Goal: Task Accomplishment & Management: Manage account settings

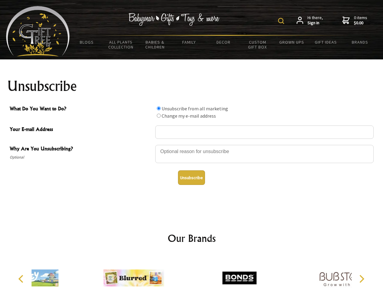
click at [282, 21] on img at bounding box center [281, 21] width 6 height 6
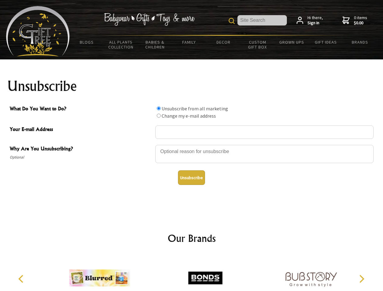
click at [191, 145] on div at bounding box center [264, 154] width 218 height 21
click at [158, 108] on input "What Do You Want to Do?" at bounding box center [159, 108] width 4 height 4
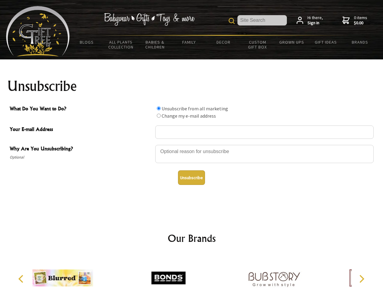
click at [158, 115] on input "What Do You Want to Do?" at bounding box center [159, 116] width 4 height 4
radio input "true"
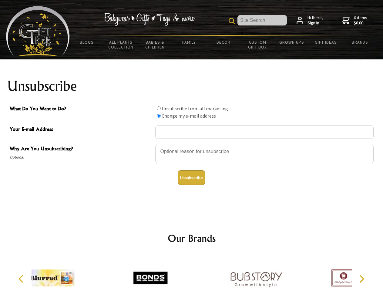
click at [191, 178] on button "Unsubscribe" at bounding box center [191, 177] width 27 height 15
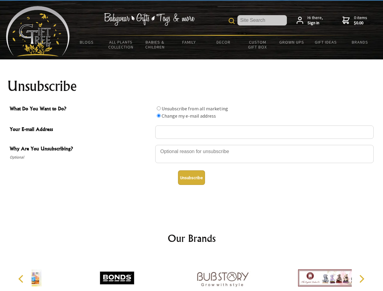
click at [191, 273] on div at bounding box center [222, 278] width 105 height 47
click at [22, 279] on icon "Previous" at bounding box center [22, 279] width 8 height 8
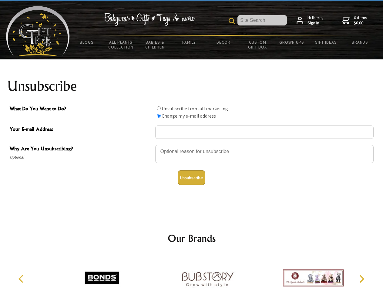
click at [361, 279] on icon "Next" at bounding box center [361, 279] width 8 height 8
